Goal: Register for event/course

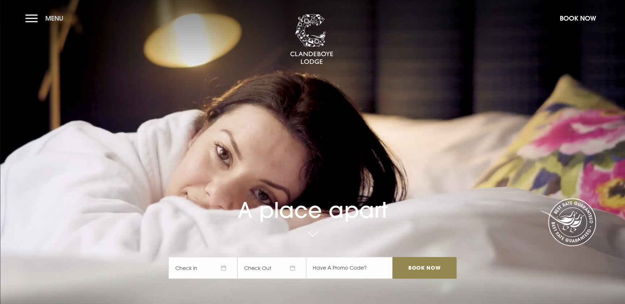
click at [29, 19] on button "Menu" at bounding box center [46, 19] width 42 height 16
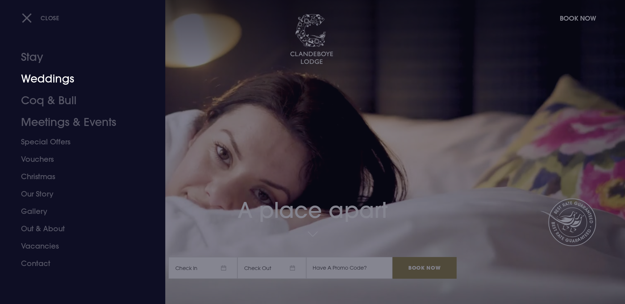
click at [45, 79] on link "Weddings" at bounding box center [78, 79] width 115 height 22
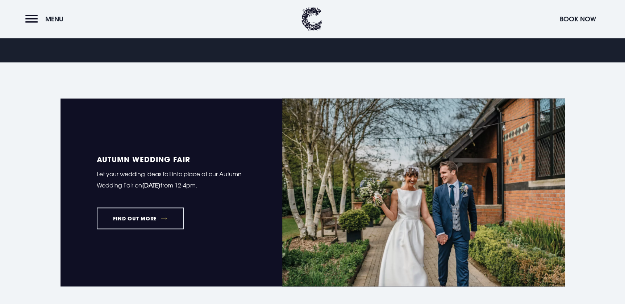
scroll to position [494, 0]
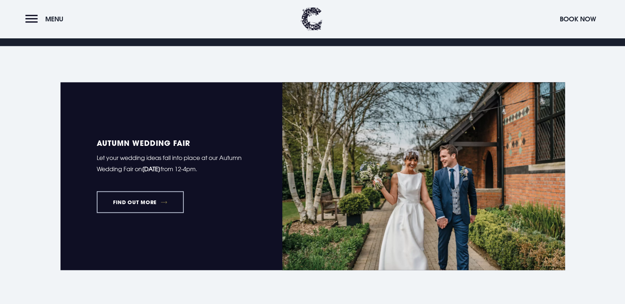
click at [152, 202] on link "FIND OUT MORE" at bounding box center [140, 202] width 87 height 22
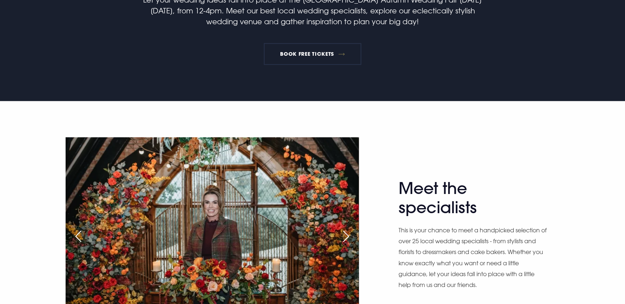
scroll to position [296, 0]
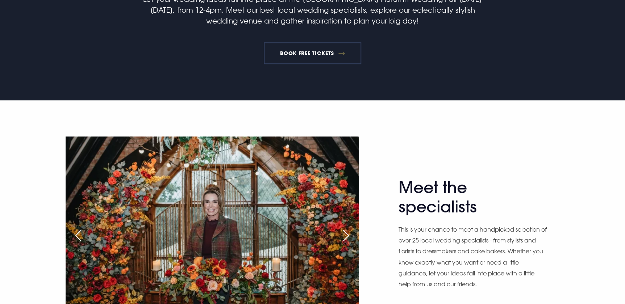
click at [319, 54] on link "BOOK FREE TICKETS" at bounding box center [313, 53] width 98 height 22
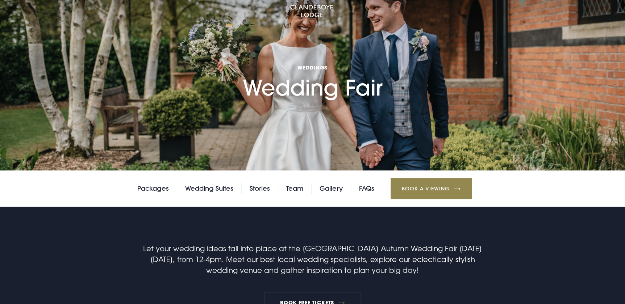
scroll to position [0, 0]
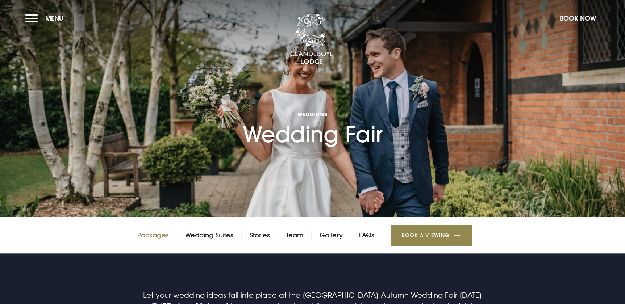
click at [157, 236] on link "Packages" at bounding box center [153, 235] width 32 height 11
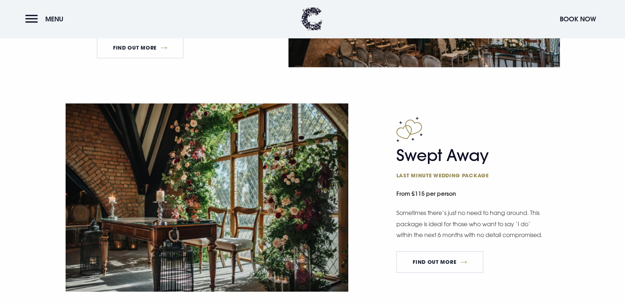
scroll to position [1054, 0]
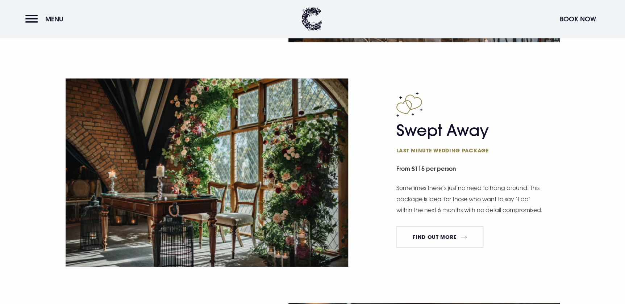
click at [558, 228] on div "Swept Away Last minute wedding package From £115 per person Sometimes there’s j…" at bounding box center [477, 173] width 163 height 162
